Goal: Task Accomplishment & Management: Complete application form

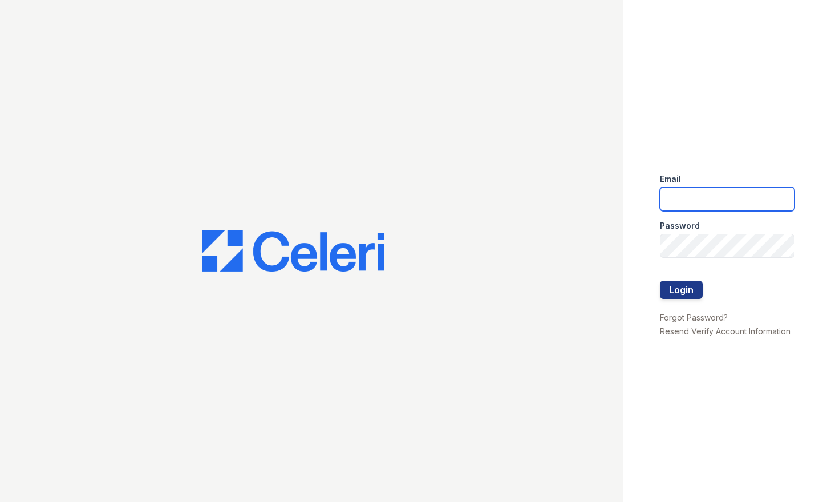
click at [710, 191] on input "email" at bounding box center [727, 199] width 135 height 24
click at [717, 189] on input "email" at bounding box center [727, 199] width 135 height 24
type input "mtimbrook@trinity-pm.com"
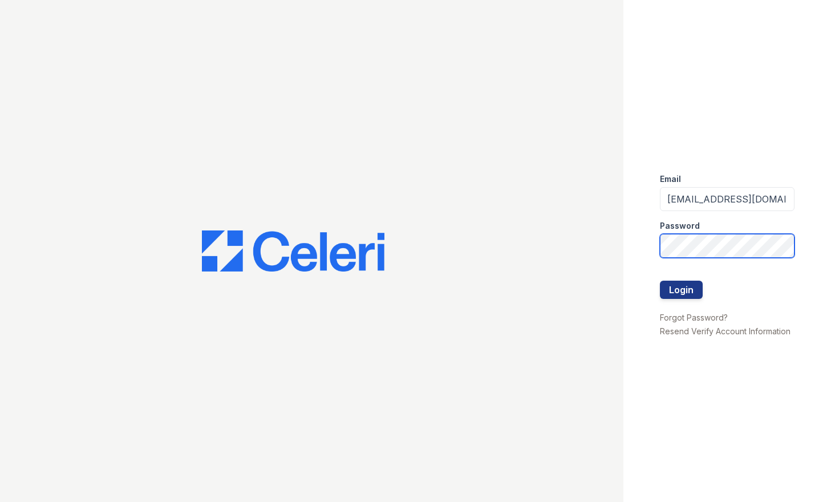
click at [660, 281] on button "Login" at bounding box center [681, 290] width 43 height 18
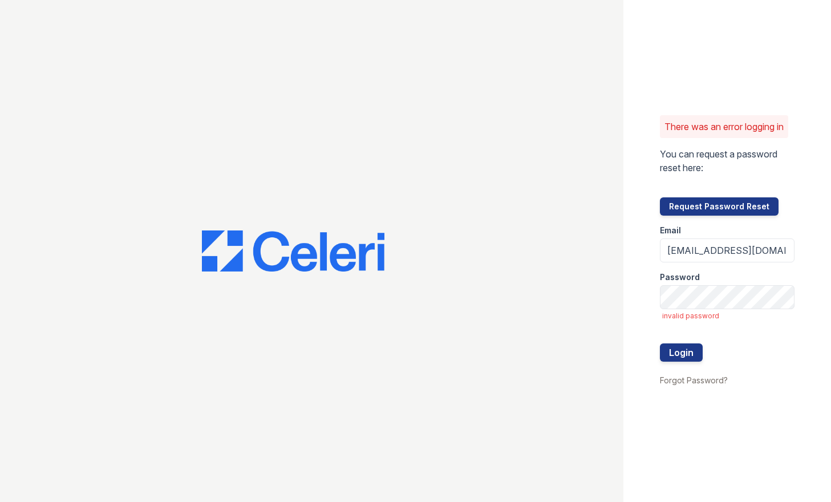
click at [785, 311] on form "Email mtimbrook@trinity-pm.com Password invalid password Login" at bounding box center [727, 294] width 135 height 157
click at [660, 344] on button "Login" at bounding box center [681, 353] width 43 height 18
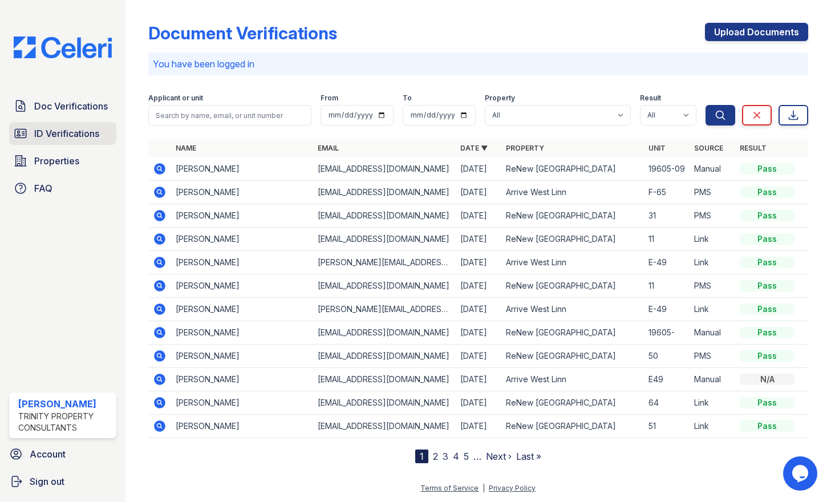
click at [59, 136] on span "ID Verifications" at bounding box center [66, 134] width 65 height 14
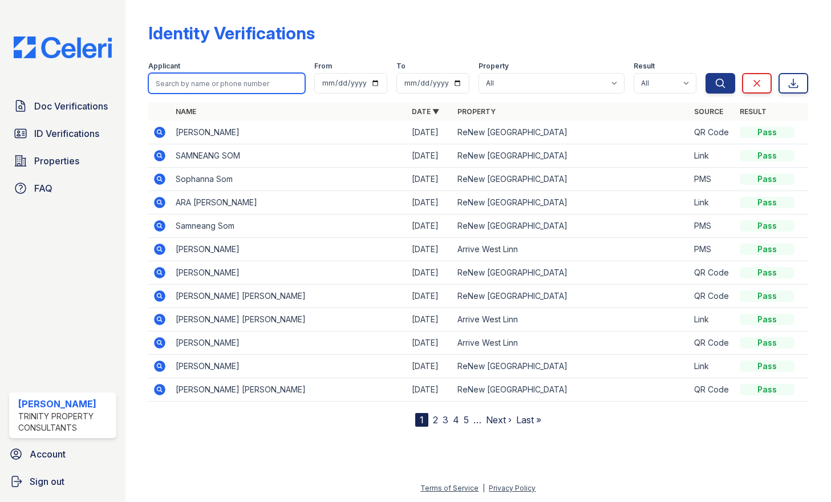
click at [233, 87] on input "search" at bounding box center [226, 83] width 157 height 21
type input "[PERSON_NAME]"
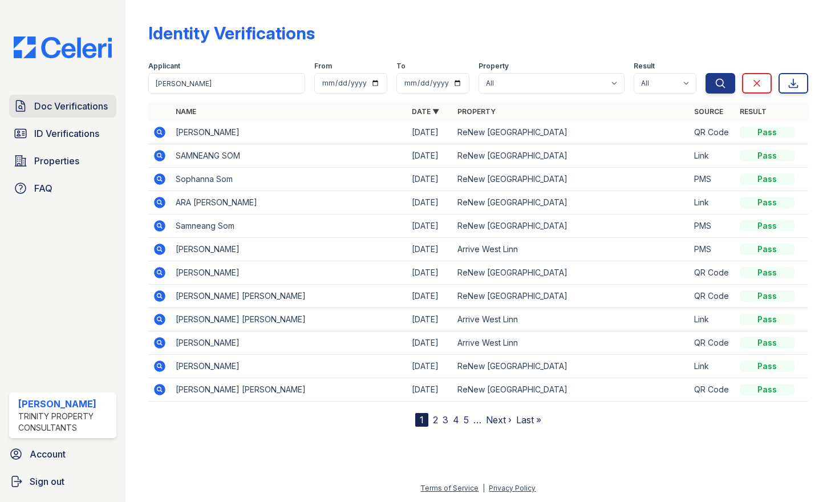
click at [69, 102] on span "Doc Verifications" at bounding box center [71, 106] width 74 height 14
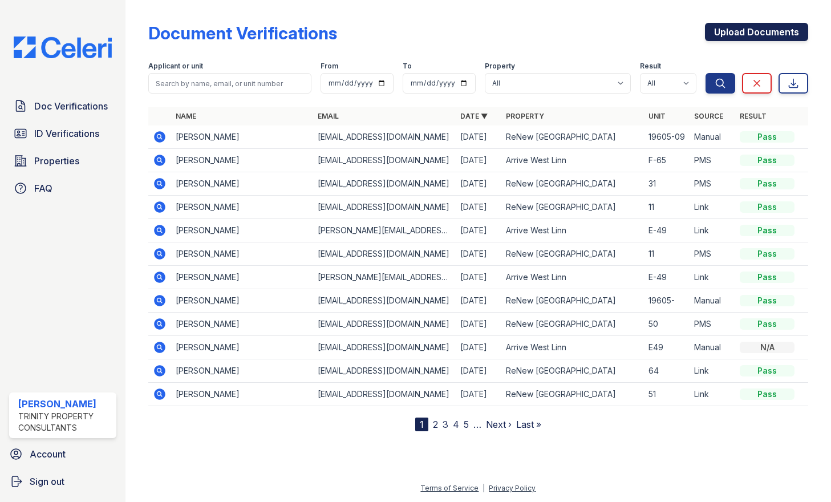
click at [790, 32] on link "Upload Documents" at bounding box center [756, 32] width 103 height 18
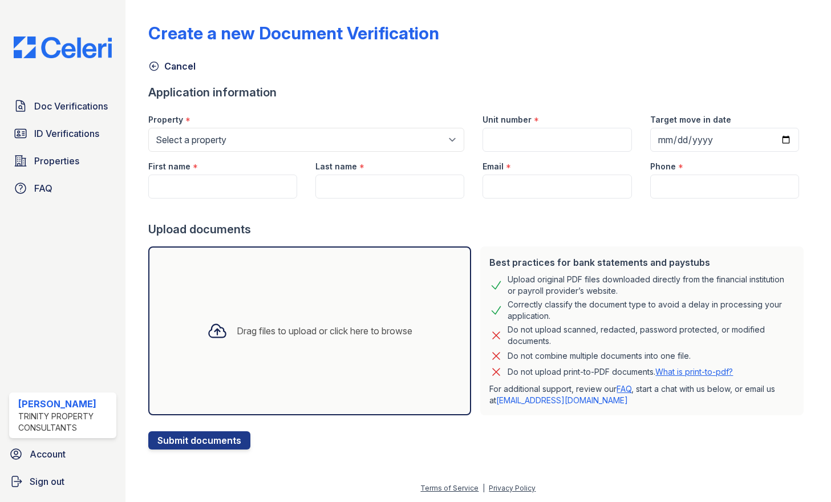
click at [390, 386] on div "Drag files to upload or click here to browse" at bounding box center [310, 331] width 324 height 169
click at [597, 7] on div "Create a new Document Verification Cancel Application information Property * Se…" at bounding box center [478, 227] width 660 height 445
click at [263, 311] on div "Drag files to upload or click here to browse" at bounding box center [310, 331] width 324 height 169
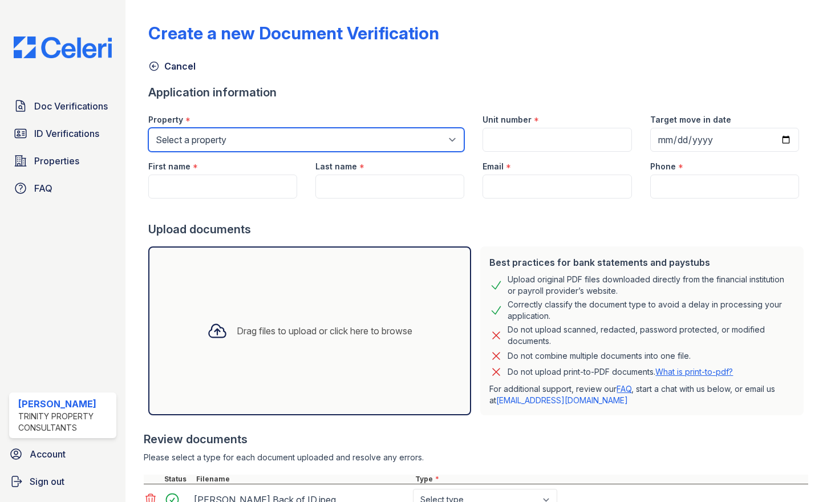
click at [304, 142] on select "Select a property Arrive [GEOGRAPHIC_DATA] [GEOGRAPHIC_DATA]" at bounding box center [306, 140] width 317 height 24
select select "90"
click at [148, 128] on select "Select a property Arrive [GEOGRAPHIC_DATA] [GEOGRAPHIC_DATA]" at bounding box center [306, 140] width 317 height 24
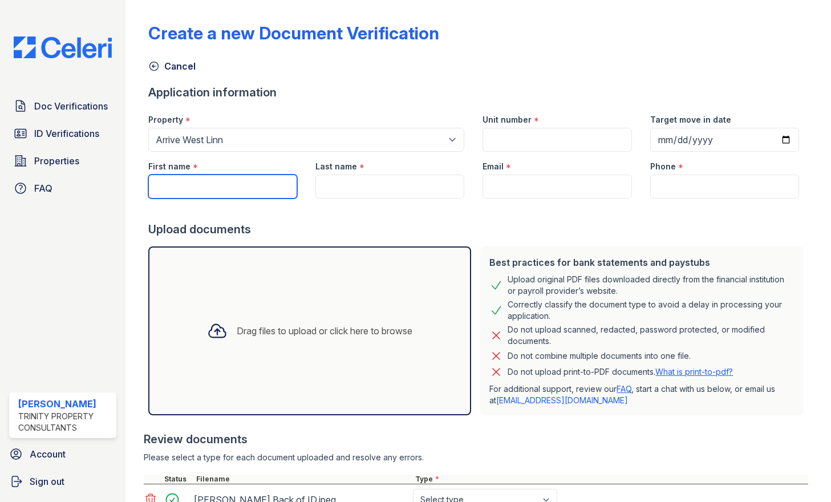
click at [277, 182] on input "First name" at bounding box center [222, 187] width 149 height 24
type input "r"
type input "[PERSON_NAME]"
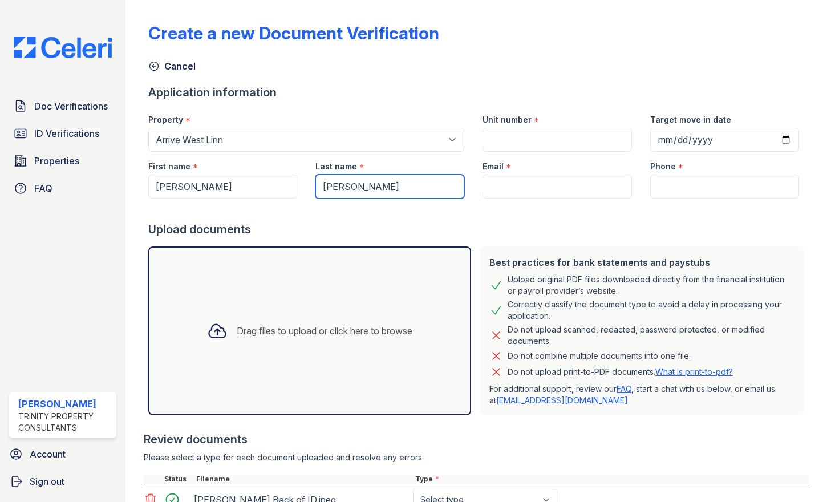
type input "[PERSON_NAME]"
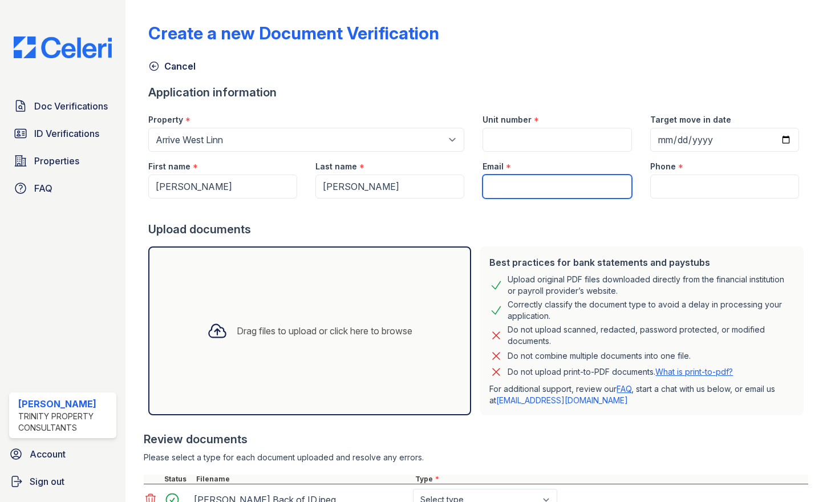
paste input "[PERSON_NAME][EMAIL_ADDRESS][PERSON_NAME][DOMAIN_NAME]"
type input "[PERSON_NAME][EMAIL_ADDRESS][PERSON_NAME][DOMAIN_NAME]"
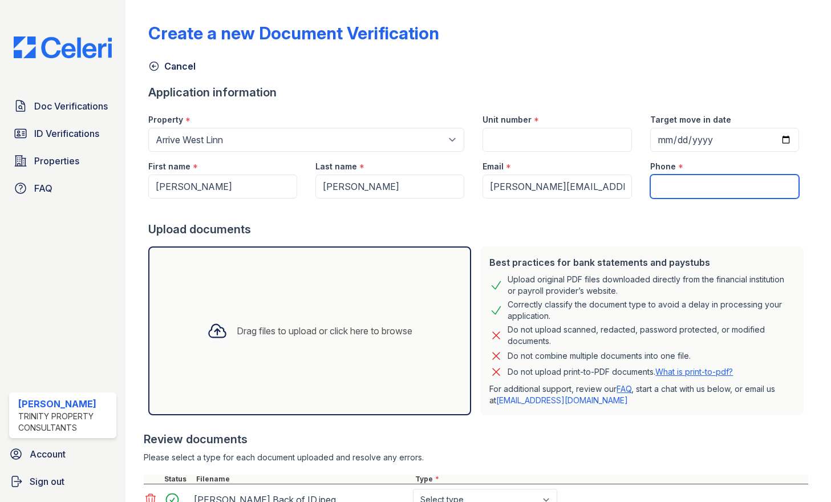
paste input "[PHONE_NUMBER]"
type input "[PHONE_NUMBER]"
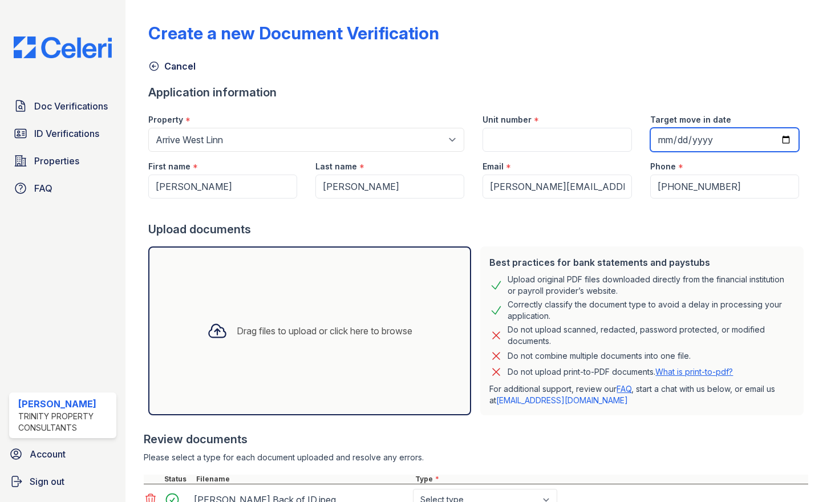
click at [775, 140] on input "Target move in date" at bounding box center [725, 140] width 149 height 24
type input "[DATE]"
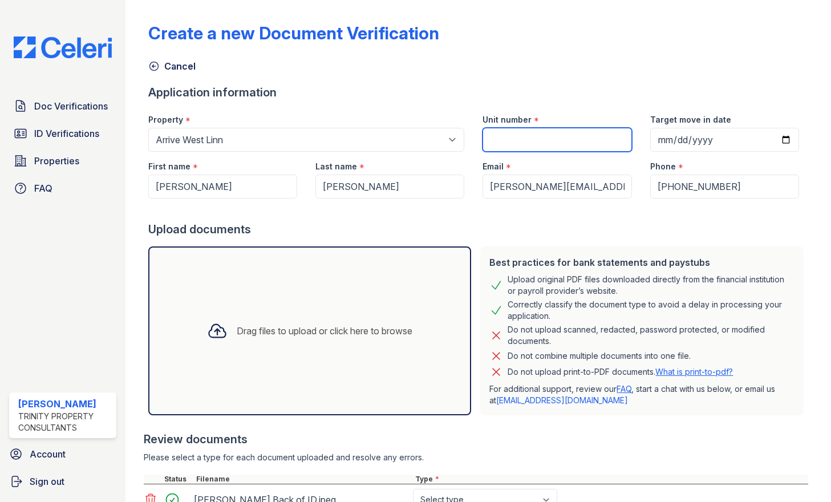
click at [529, 144] on input "Unit number" at bounding box center [557, 140] width 149 height 24
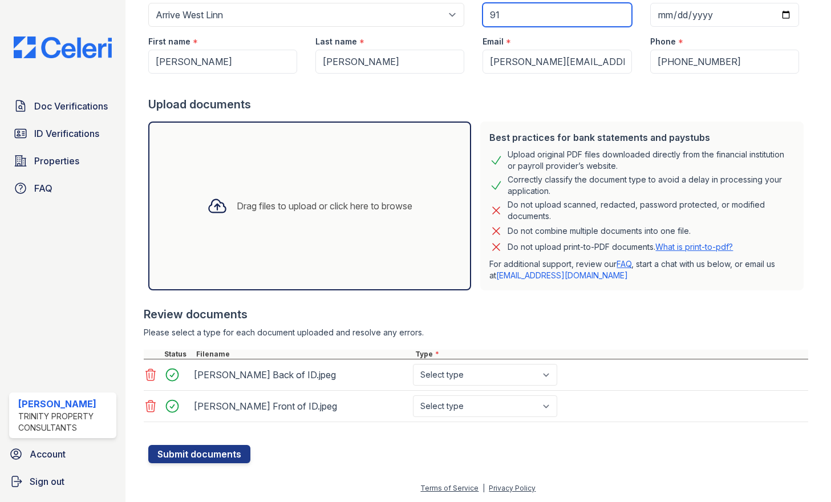
type input "91"
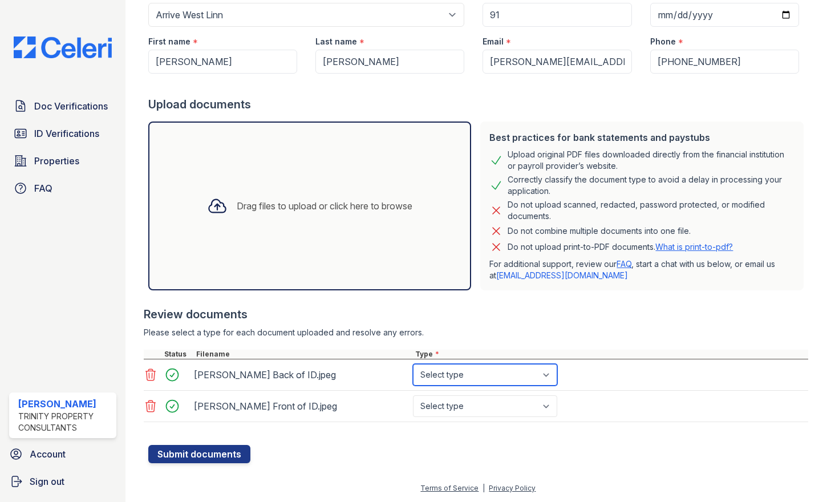
click at [441, 383] on select "Select type Paystub Bank Statement Offer Letter Tax Documents Benefit Award Let…" at bounding box center [485, 375] width 144 height 22
click at [511, 409] on select "Select type Paystub Bank Statement Offer Letter Tax Documents Benefit Award Let…" at bounding box center [485, 406] width 144 height 22
select select "other"
click at [413, 395] on select "Select type Paystub Bank Statement Offer Letter Tax Documents Benefit Award Let…" at bounding box center [485, 406] width 144 height 22
click at [496, 382] on select "Select type Paystub Bank Statement Offer Letter Tax Documents Benefit Award Let…" at bounding box center [485, 375] width 144 height 22
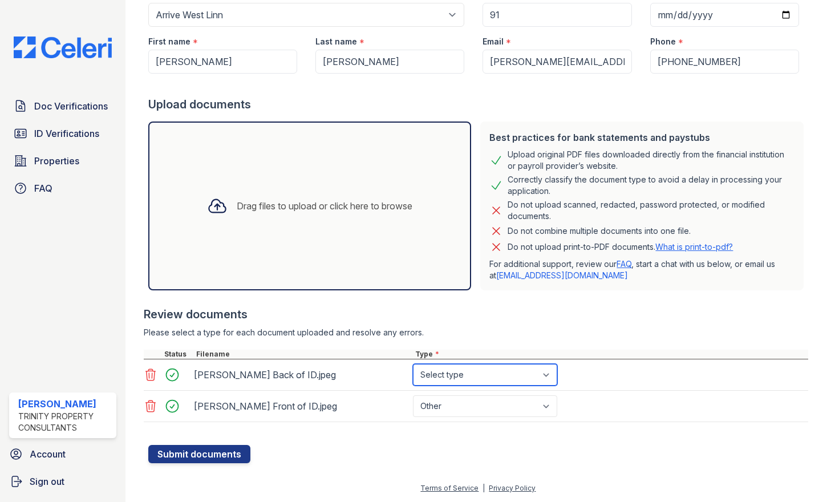
select select "other"
click at [413, 364] on select "Select type Paystub Bank Statement Offer Letter Tax Documents Benefit Award Let…" at bounding box center [485, 375] width 144 height 22
click at [215, 456] on button "Submit documents" at bounding box center [199, 454] width 102 height 18
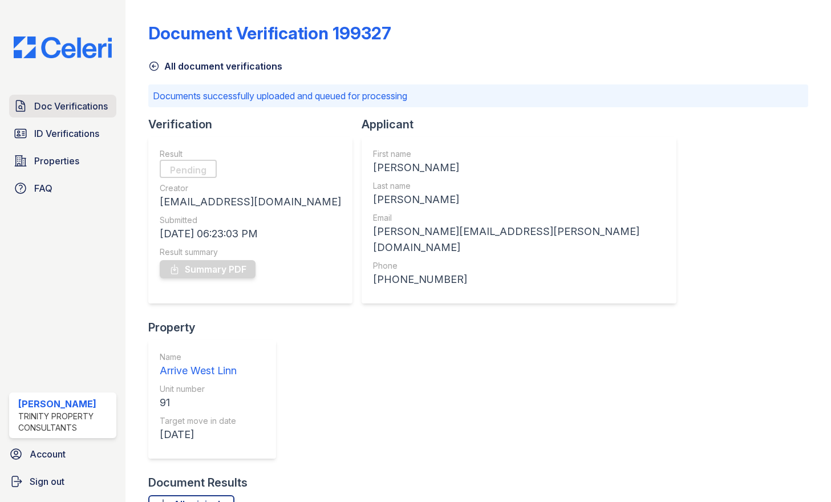
click at [68, 107] on span "Doc Verifications" at bounding box center [71, 106] width 74 height 14
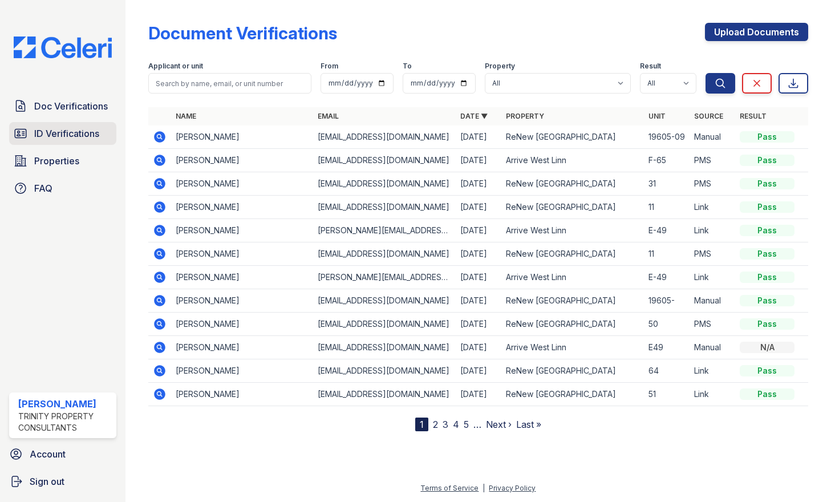
click at [67, 136] on span "ID Verifications" at bounding box center [66, 134] width 65 height 14
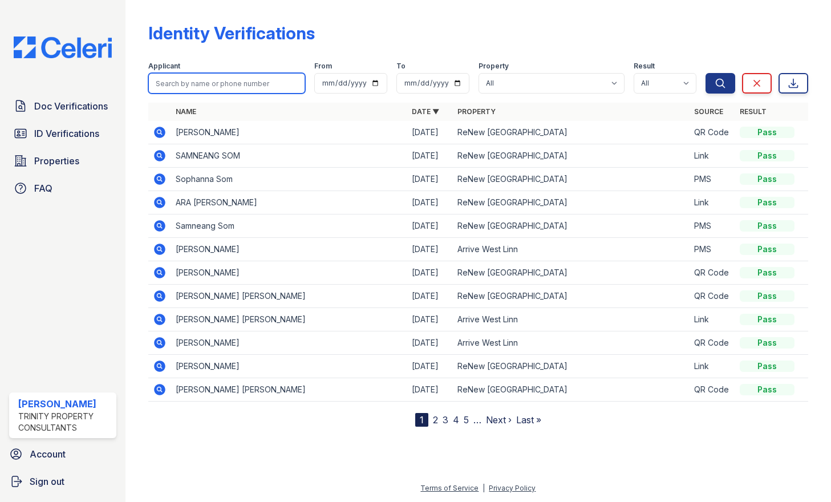
click at [223, 93] on input "search" at bounding box center [226, 83] width 157 height 21
type input "[PERSON_NAME]"
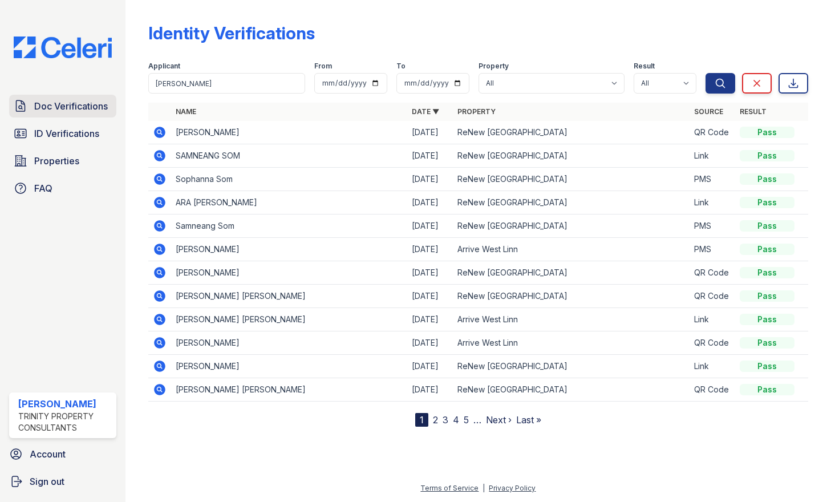
click at [42, 107] on span "Doc Verifications" at bounding box center [71, 106] width 74 height 14
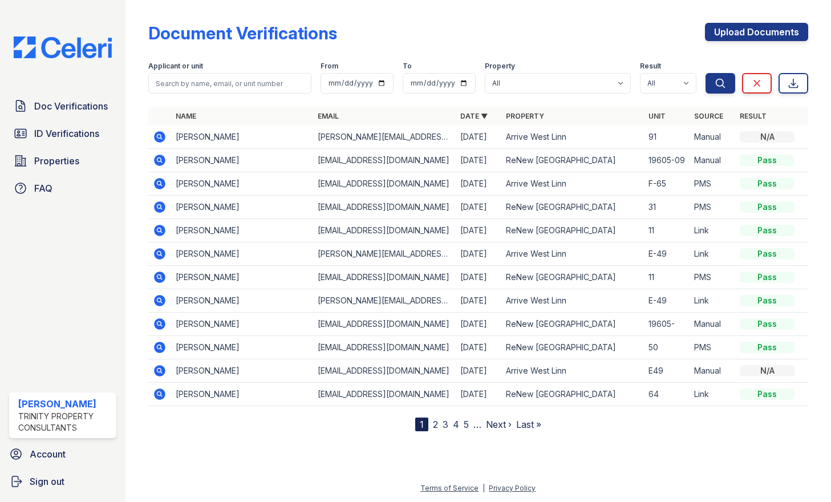
click at [157, 137] on icon at bounding box center [160, 137] width 14 height 14
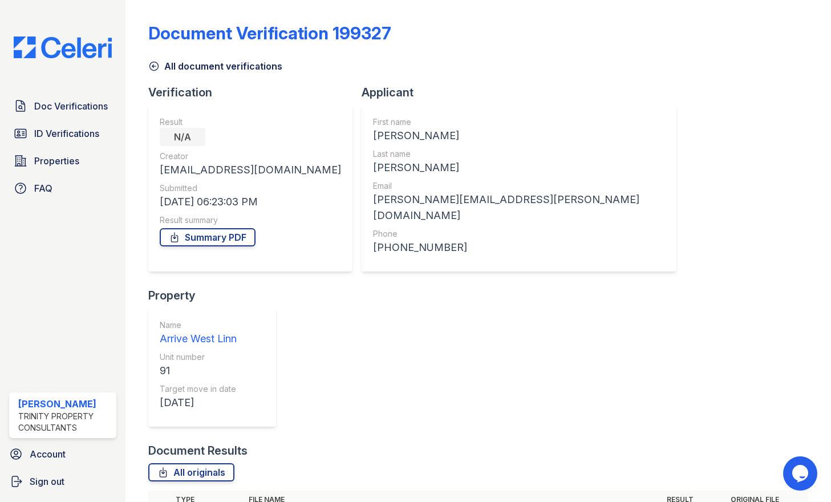
click at [235, 67] on link "All document verifications" at bounding box center [215, 66] width 134 height 14
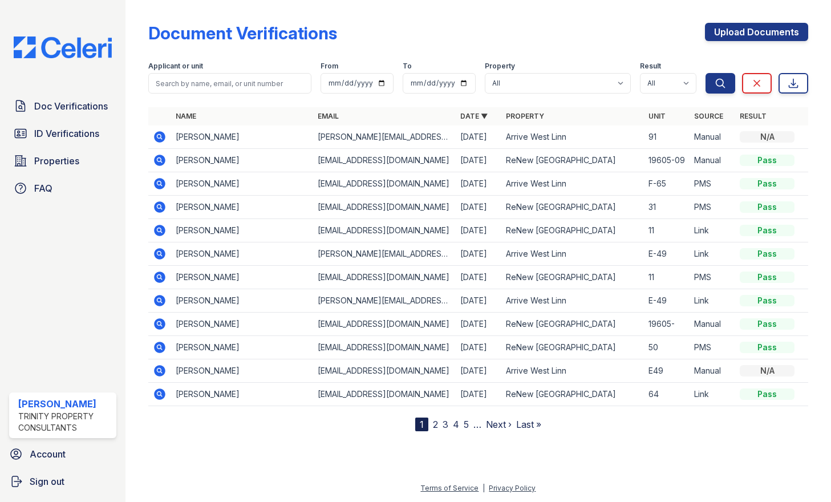
click at [193, 132] on td "[PERSON_NAME]" at bounding box center [242, 137] width 143 height 23
click at [158, 138] on icon at bounding box center [160, 137] width 14 height 14
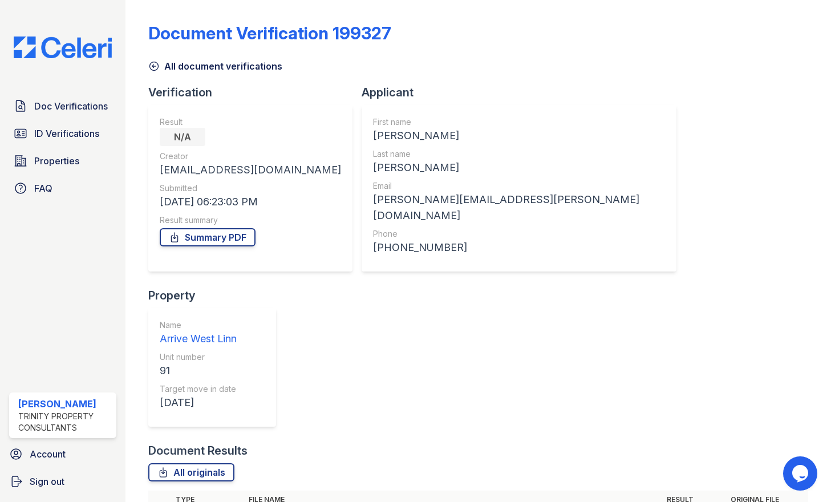
drag, startPoint x: 166, startPoint y: 358, endPoint x: 255, endPoint y: 338, distance: 91.2
click at [82, 101] on span "Doc Verifications" at bounding box center [71, 106] width 74 height 14
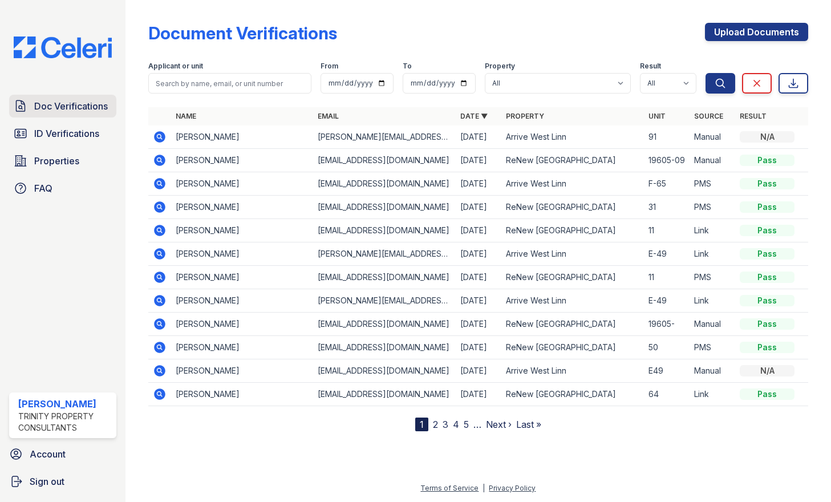
click at [72, 103] on span "Doc Verifications" at bounding box center [71, 106] width 74 height 14
click at [81, 98] on link "Doc Verifications" at bounding box center [62, 106] width 107 height 23
click at [165, 140] on icon at bounding box center [160, 137] width 14 height 14
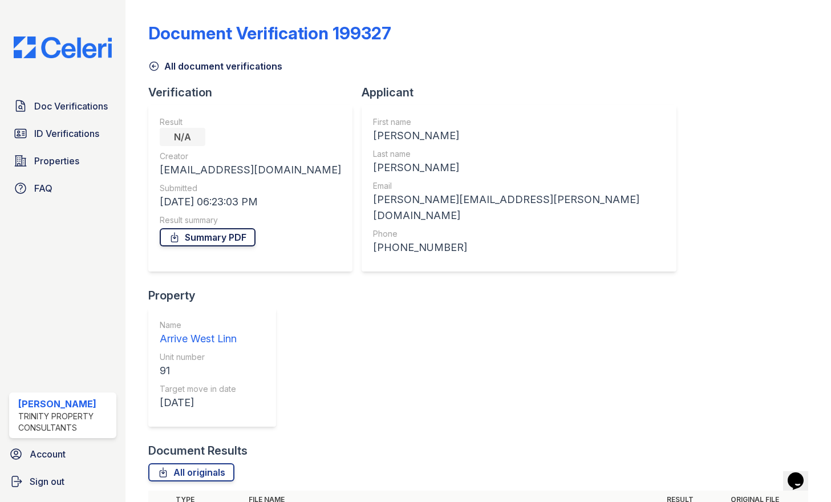
click at [176, 238] on icon at bounding box center [174, 237] width 6 height 9
click at [68, 167] on span "Properties" at bounding box center [56, 161] width 45 height 14
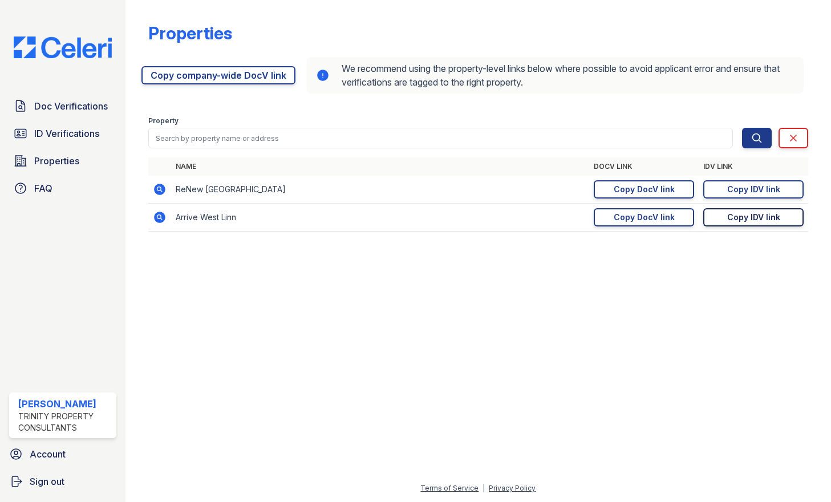
click at [769, 219] on div "Copy IDV link" at bounding box center [754, 217] width 53 height 11
click at [725, 219] on link "Copy IDV link Copy link" at bounding box center [754, 217] width 100 height 18
click at [737, 215] on div "Copy IDV link" at bounding box center [754, 217] width 53 height 11
click at [39, 132] on span "ID Verifications" at bounding box center [66, 134] width 65 height 14
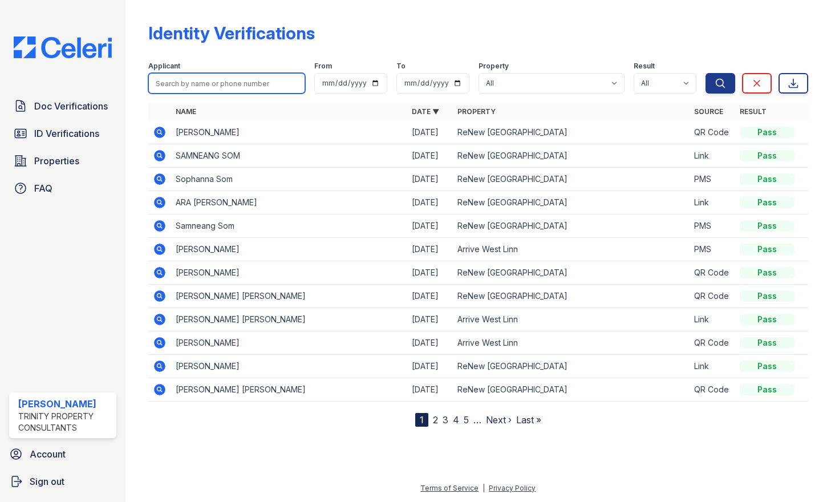
click at [278, 76] on input "search" at bounding box center [226, 83] width 157 height 21
type input "samneang"
click at [706, 73] on button "Search" at bounding box center [721, 83] width 30 height 21
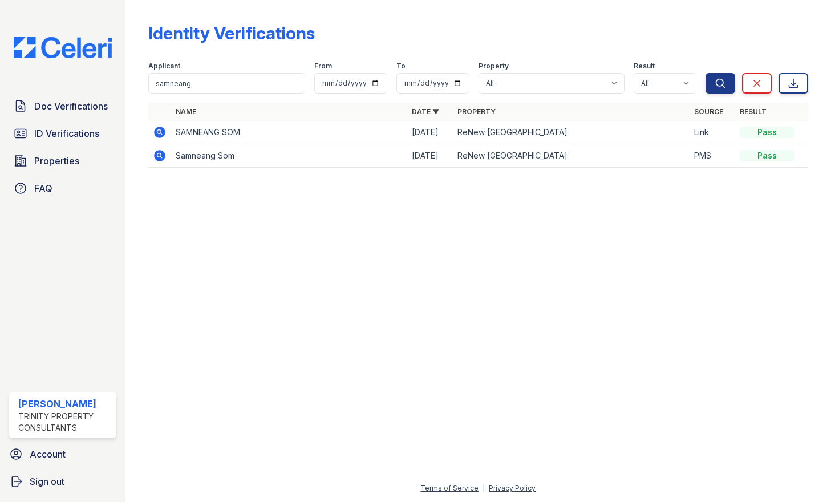
click at [160, 138] on icon at bounding box center [160, 133] width 14 height 14
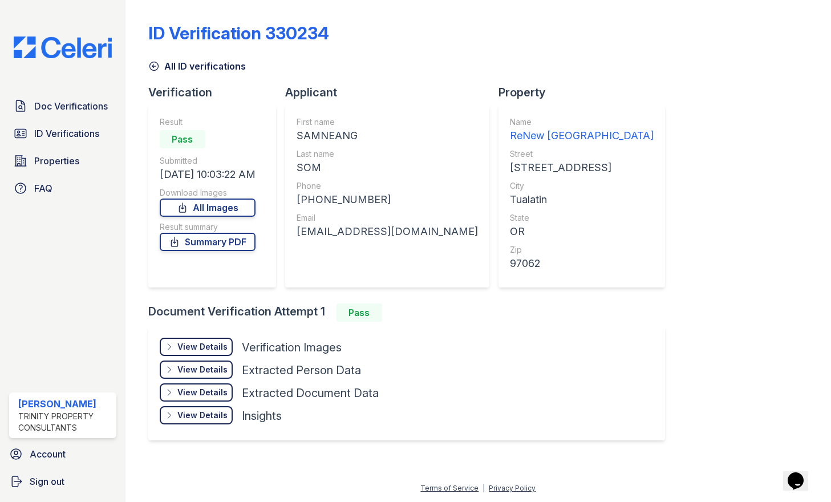
click at [221, 350] on div "View Details" at bounding box center [202, 346] width 50 height 11
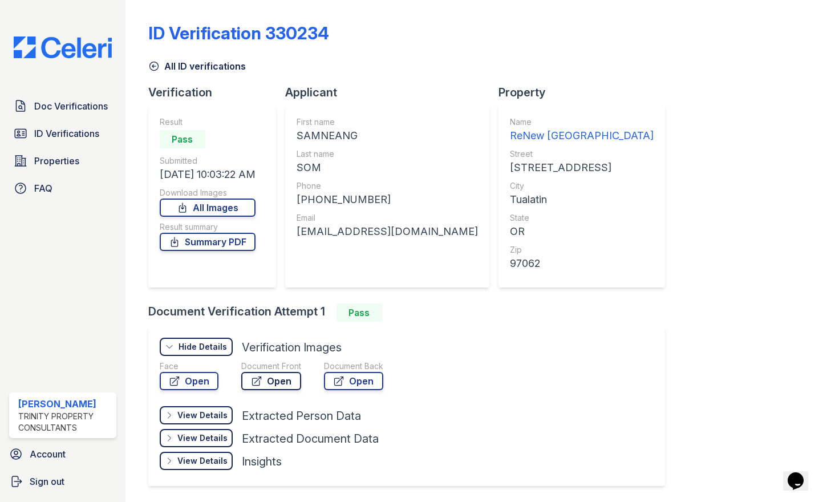
click at [252, 382] on icon at bounding box center [256, 380] width 11 height 11
click at [346, 379] on link "Open" at bounding box center [353, 381] width 59 height 18
